Goal: Book appointment/travel/reservation

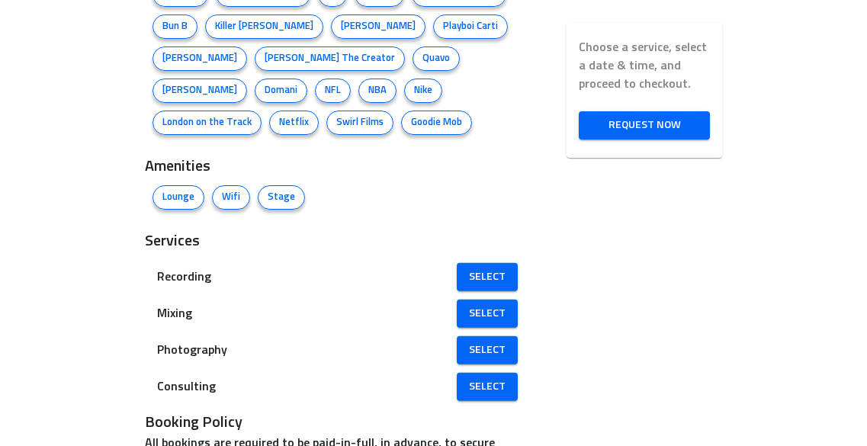
scroll to position [1284, 0]
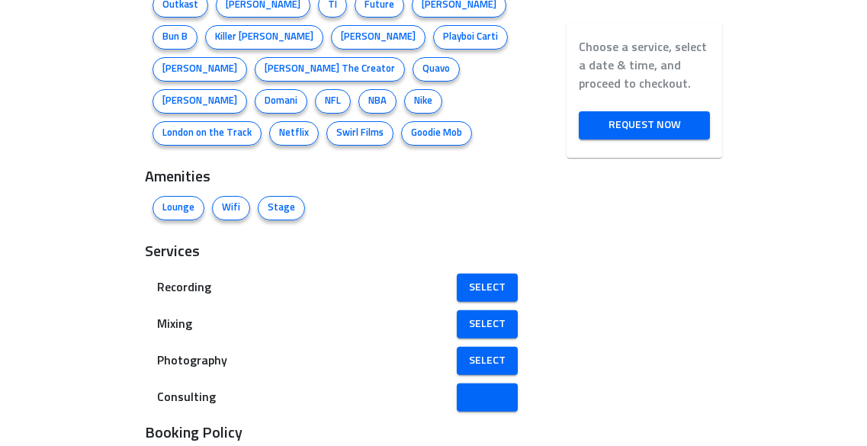
click at [479, 388] on span "Select" at bounding box center [487, 397] width 37 height 19
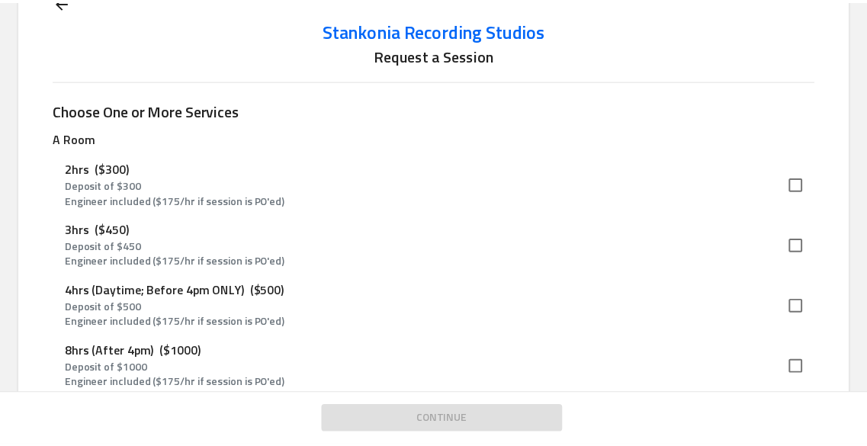
scroll to position [28, 0]
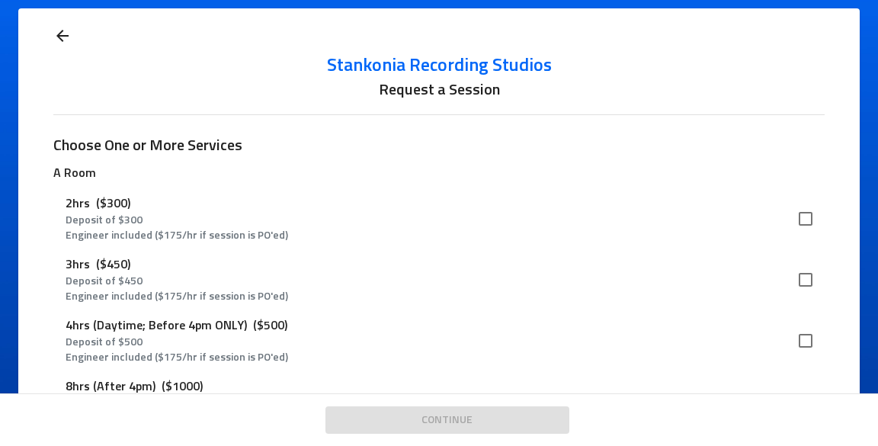
click at [66, 32] on icon at bounding box center [62, 36] width 18 height 18
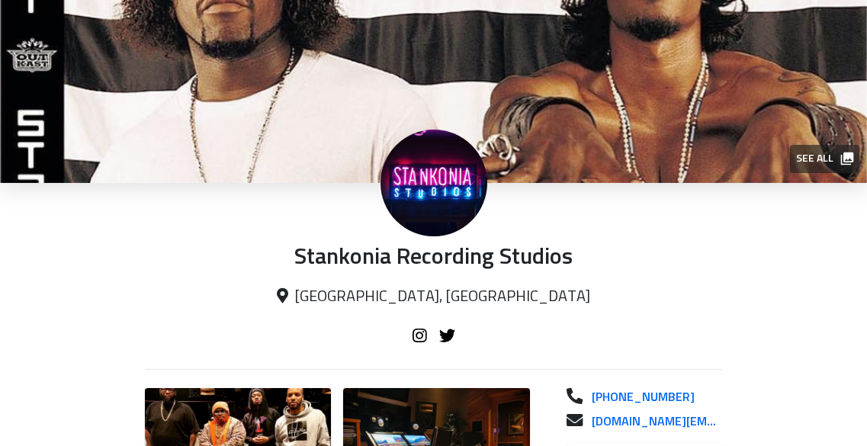
scroll to position [1, 0]
